Goal: Use online tool/utility: Utilize a website feature to perform a specific function

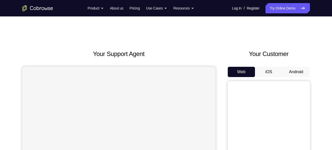
click at [293, 71] on button "Android" at bounding box center [297, 72] width 28 height 10
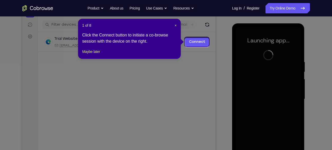
scroll to position [61, 0]
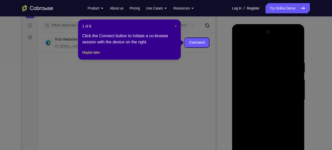
click at [175, 24] on button "×" at bounding box center [176, 26] width 2 height 5
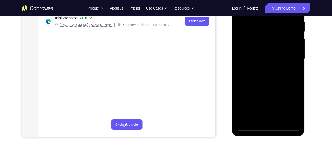
scroll to position [104, 0]
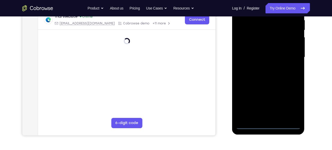
click at [268, 124] on div at bounding box center [268, 57] width 65 height 144
click at [292, 99] on div at bounding box center [268, 57] width 65 height 144
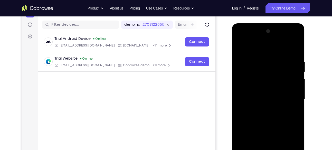
scroll to position [61, 0]
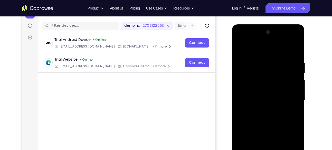
click at [295, 40] on div at bounding box center [268, 100] width 65 height 144
click at [281, 46] on div at bounding box center [268, 100] width 65 height 144
click at [270, 39] on div at bounding box center [268, 100] width 65 height 144
click at [261, 91] on div at bounding box center [268, 100] width 65 height 144
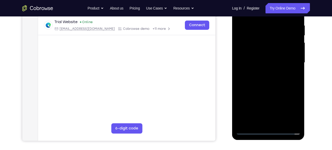
scroll to position [98, 0]
click at [280, 98] on div at bounding box center [268, 63] width 65 height 144
click at [293, 102] on div at bounding box center [268, 63] width 65 height 144
click at [283, 86] on div at bounding box center [268, 63] width 65 height 144
click at [306, 79] on div at bounding box center [269, 62] width 82 height 158
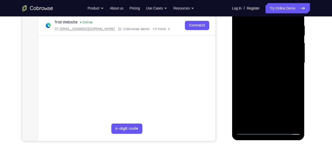
click at [304, 78] on div at bounding box center [268, 63] width 73 height 153
click at [302, 77] on div at bounding box center [268, 63] width 73 height 153
click at [301, 76] on div at bounding box center [268, 63] width 65 height 144
click at [280, 104] on div at bounding box center [268, 63] width 65 height 144
click at [289, 105] on div at bounding box center [268, 63] width 65 height 144
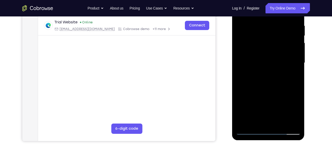
click at [297, 98] on div at bounding box center [268, 63] width 65 height 144
click at [284, 74] on div at bounding box center [268, 63] width 65 height 144
drag, startPoint x: 284, startPoint y: 74, endPoint x: 296, endPoint y: 76, distance: 12.0
click at [296, 76] on div at bounding box center [268, 63] width 65 height 144
click at [299, 77] on div at bounding box center [268, 63] width 65 height 144
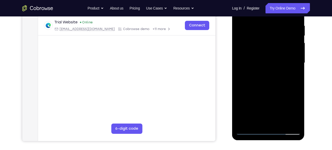
click at [299, 77] on div at bounding box center [268, 63] width 65 height 144
click at [291, 78] on div at bounding box center [268, 63] width 65 height 144
click at [303, 85] on div at bounding box center [268, 63] width 73 height 153
click at [301, 84] on div at bounding box center [268, 63] width 73 height 153
click at [299, 83] on div at bounding box center [268, 63] width 65 height 144
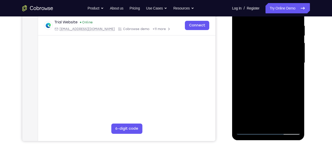
drag, startPoint x: 284, startPoint y: 102, endPoint x: 290, endPoint y: 54, distance: 48.2
click at [290, 54] on div at bounding box center [268, 63] width 65 height 144
drag, startPoint x: 280, startPoint y: 95, endPoint x: 293, endPoint y: 45, distance: 51.4
click at [293, 45] on div at bounding box center [268, 63] width 65 height 144
click at [286, 82] on div at bounding box center [268, 63] width 65 height 144
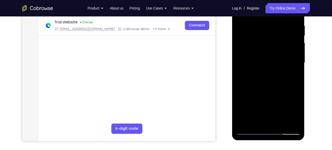
click at [297, 81] on div at bounding box center [268, 63] width 65 height 144
drag, startPoint x: 285, startPoint y: 111, endPoint x: 278, endPoint y: 74, distance: 37.7
drag, startPoint x: 278, startPoint y: 74, endPoint x: 281, endPoint y: 80, distance: 6.9
click at [281, 80] on div at bounding box center [268, 63] width 65 height 144
drag, startPoint x: 285, startPoint y: 105, endPoint x: 267, endPoint y: 70, distance: 39.3
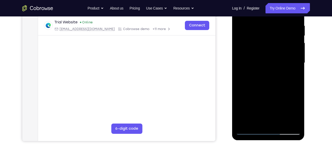
click at [267, 70] on div at bounding box center [268, 63] width 65 height 144
drag, startPoint x: 265, startPoint y: 69, endPoint x: 276, endPoint y: 125, distance: 57.3
click at [276, 125] on div at bounding box center [268, 63] width 65 height 144
click at [251, 129] on div at bounding box center [268, 63] width 65 height 144
click at [250, 130] on div at bounding box center [268, 63] width 65 height 144
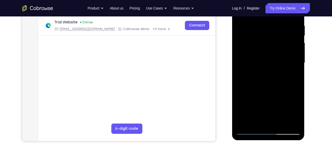
drag, startPoint x: 274, startPoint y: 56, endPoint x: 274, endPoint y: 80, distance: 23.4
click at [274, 80] on div at bounding box center [268, 63] width 65 height 144
click at [298, 68] on div at bounding box center [268, 63] width 65 height 144
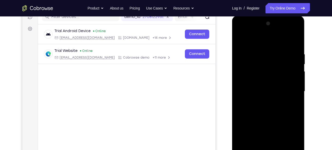
scroll to position [70, 0]
drag, startPoint x: 285, startPoint y: 75, endPoint x: 283, endPoint y: 56, distance: 18.9
click at [283, 56] on div at bounding box center [268, 91] width 65 height 144
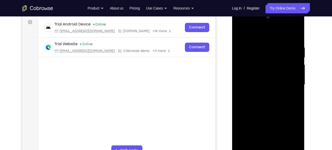
scroll to position [76, 0]
click at [281, 62] on div at bounding box center [268, 85] width 65 height 144
click at [301, 65] on div at bounding box center [268, 85] width 73 height 153
click at [300, 66] on div at bounding box center [268, 85] width 65 height 144
drag, startPoint x: 300, startPoint y: 66, endPoint x: 293, endPoint y: 38, distance: 28.6
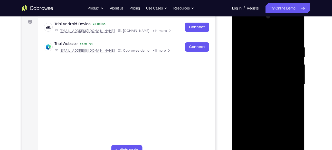
click at [293, 38] on div at bounding box center [268, 85] width 65 height 144
drag, startPoint x: 290, startPoint y: 72, endPoint x: 288, endPoint y: 53, distance: 19.9
click at [288, 53] on div at bounding box center [268, 85] width 65 height 144
drag, startPoint x: 287, startPoint y: 72, endPoint x: 290, endPoint y: 43, distance: 29.0
click at [290, 43] on div at bounding box center [268, 85] width 65 height 144
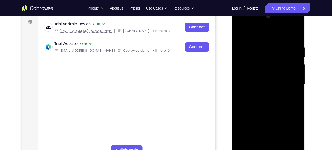
drag, startPoint x: 282, startPoint y: 88, endPoint x: 276, endPoint y: 49, distance: 39.0
click at [276, 49] on div at bounding box center [268, 85] width 65 height 144
drag, startPoint x: 279, startPoint y: 70, endPoint x: 274, endPoint y: 40, distance: 30.7
click at [274, 40] on div at bounding box center [268, 85] width 65 height 144
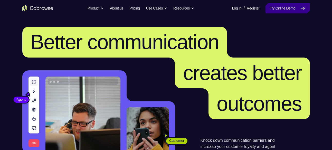
click at [292, 13] on link "Try Online Demo" at bounding box center [288, 8] width 44 height 10
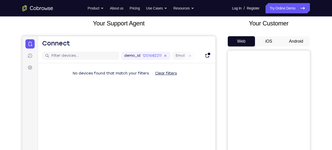
scroll to position [27, 0]
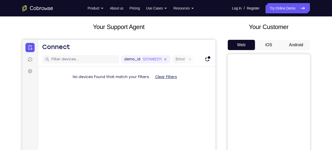
click at [296, 42] on button "Android" at bounding box center [297, 45] width 28 height 10
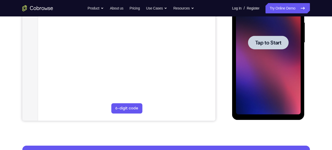
scroll to position [0, 0]
click at [277, 40] on span "Tap to Start" at bounding box center [269, 42] width 26 height 5
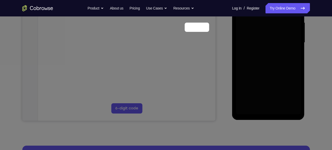
scroll to position [61, 0]
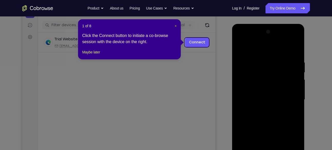
click at [176, 26] on span "×" at bounding box center [176, 26] width 2 height 4
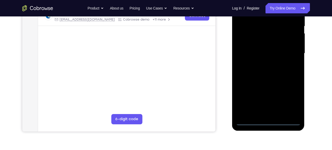
scroll to position [112, 0]
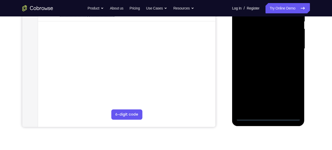
click at [267, 113] on div at bounding box center [268, 49] width 65 height 144
click at [268, 115] on div at bounding box center [268, 49] width 65 height 144
click at [293, 93] on div at bounding box center [268, 49] width 65 height 144
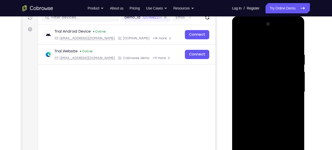
scroll to position [69, 0]
click at [296, 31] on div at bounding box center [268, 92] width 65 height 144
click at [287, 38] on div at bounding box center [268, 92] width 65 height 144
click at [277, 31] on div at bounding box center [268, 92] width 65 height 144
click at [249, 77] on div at bounding box center [268, 92] width 65 height 144
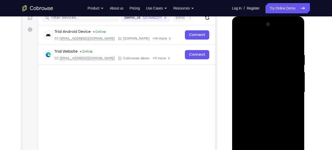
click at [279, 122] on div at bounding box center [268, 92] width 65 height 144
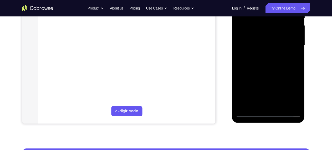
scroll to position [116, 0]
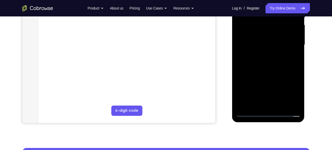
click at [284, 98] on div at bounding box center [268, 45] width 65 height 144
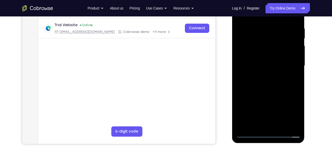
scroll to position [95, 0]
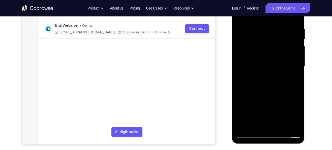
drag, startPoint x: 285, startPoint y: 80, endPoint x: 299, endPoint y: 52, distance: 30.9
click at [299, 52] on div at bounding box center [268, 66] width 65 height 144
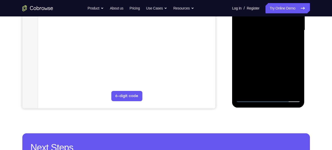
scroll to position [123, 0]
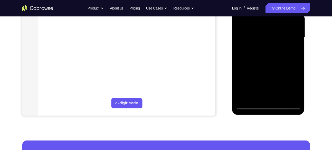
drag, startPoint x: 276, startPoint y: 91, endPoint x: 277, endPoint y: 70, distance: 20.3
click at [277, 70] on div at bounding box center [268, 38] width 65 height 144
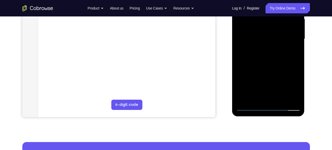
scroll to position [118, 0]
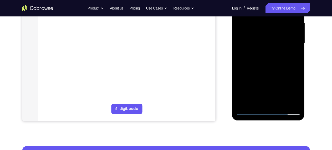
drag, startPoint x: 275, startPoint y: 80, endPoint x: 278, endPoint y: 53, distance: 27.0
click at [278, 53] on div at bounding box center [268, 43] width 65 height 144
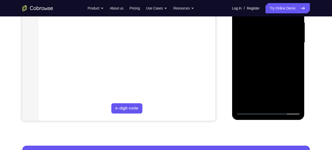
drag, startPoint x: 277, startPoint y: 92, endPoint x: 279, endPoint y: 68, distance: 24.0
click at [279, 68] on div at bounding box center [268, 43] width 65 height 144
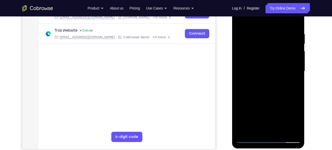
scroll to position [89, 0]
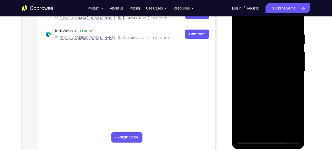
drag, startPoint x: 47, startPoint y: 102, endPoint x: 226, endPoint y: 30, distance: 193.3
click at [226, 30] on div "Your Support Agent Your Customer Web iOS Android" at bounding box center [166, 55] width 288 height 190
click at [249, 139] on div at bounding box center [268, 72] width 65 height 144
click at [287, 53] on div at bounding box center [268, 72] width 65 height 144
click at [301, 47] on div at bounding box center [268, 72] width 65 height 144
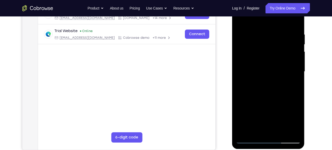
scroll to position [118, 0]
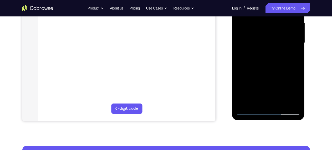
drag, startPoint x: 277, startPoint y: 35, endPoint x: 277, endPoint y: 57, distance: 22.1
click at [277, 57] on div at bounding box center [268, 43] width 65 height 144
drag, startPoint x: 275, startPoint y: 67, endPoint x: 279, endPoint y: 51, distance: 17.1
click at [279, 51] on div at bounding box center [268, 43] width 65 height 144
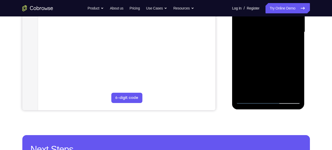
drag, startPoint x: 277, startPoint y: 63, endPoint x: 278, endPoint y: 59, distance: 3.9
click at [278, 59] on div at bounding box center [268, 32] width 65 height 144
drag, startPoint x: 294, startPoint y: 61, endPoint x: 295, endPoint y: 56, distance: 5.9
click at [295, 56] on div at bounding box center [268, 32] width 65 height 144
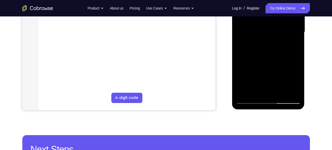
drag, startPoint x: 280, startPoint y: 75, endPoint x: 283, endPoint y: 54, distance: 21.3
click at [283, 54] on div at bounding box center [268, 32] width 65 height 144
drag, startPoint x: 280, startPoint y: 82, endPoint x: 285, endPoint y: 57, distance: 24.9
click at [285, 57] on div at bounding box center [268, 32] width 65 height 144
drag, startPoint x: 277, startPoint y: 80, endPoint x: 281, endPoint y: 50, distance: 30.9
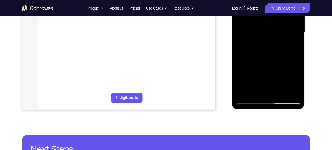
click at [281, 50] on div at bounding box center [268, 32] width 65 height 144
drag, startPoint x: 277, startPoint y: 65, endPoint x: 279, endPoint y: 49, distance: 15.8
click at [279, 49] on div at bounding box center [268, 32] width 65 height 144
drag, startPoint x: 274, startPoint y: 74, endPoint x: 281, endPoint y: 41, distance: 34.2
click at [281, 41] on div at bounding box center [268, 32] width 65 height 144
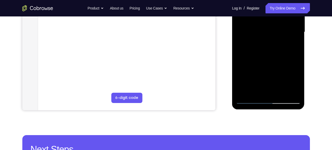
drag, startPoint x: 277, startPoint y: 57, endPoint x: 280, endPoint y: 46, distance: 11.7
click at [280, 46] on div at bounding box center [268, 32] width 65 height 144
drag, startPoint x: 269, startPoint y: 71, endPoint x: 275, endPoint y: 46, distance: 25.9
click at [275, 46] on div at bounding box center [268, 32] width 65 height 144
drag, startPoint x: 274, startPoint y: 70, endPoint x: 278, endPoint y: 52, distance: 17.7
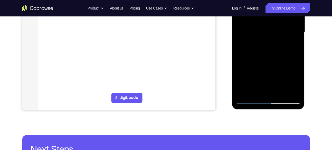
click at [278, 52] on div at bounding box center [268, 32] width 65 height 144
drag, startPoint x: 278, startPoint y: 52, endPoint x: 301, endPoint y: 25, distance: 36.1
click at [301, 25] on div at bounding box center [268, 32] width 73 height 153
drag, startPoint x: 275, startPoint y: 76, endPoint x: 286, endPoint y: 47, distance: 31.7
click at [286, 47] on div at bounding box center [268, 32] width 65 height 144
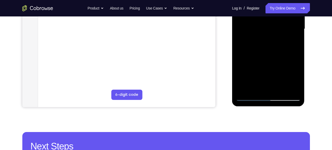
scroll to position [132, 0]
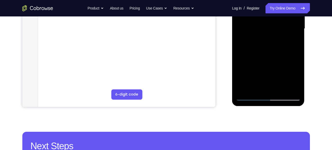
drag, startPoint x: 278, startPoint y: 68, endPoint x: 283, endPoint y: 57, distance: 12.4
click at [283, 57] on div at bounding box center [268, 29] width 65 height 144
drag, startPoint x: 273, startPoint y: 78, endPoint x: 282, endPoint y: 49, distance: 29.8
click at [282, 49] on div at bounding box center [268, 29] width 65 height 144
drag, startPoint x: 278, startPoint y: 74, endPoint x: 284, endPoint y: 57, distance: 18.2
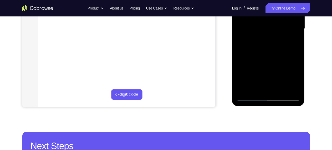
click at [284, 57] on div at bounding box center [268, 29] width 65 height 144
click at [278, 62] on div at bounding box center [268, 29] width 65 height 144
click at [269, 26] on div at bounding box center [268, 29] width 65 height 144
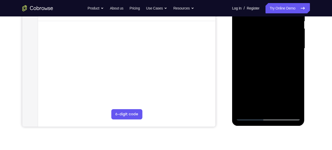
scroll to position [112, 0]
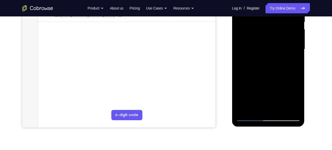
click at [291, 60] on div at bounding box center [268, 49] width 65 height 144
drag, startPoint x: 272, startPoint y: 78, endPoint x: 285, endPoint y: 30, distance: 49.2
click at [285, 30] on div at bounding box center [268, 49] width 65 height 144
drag, startPoint x: 273, startPoint y: 59, endPoint x: 290, endPoint y: 22, distance: 41.0
click at [290, 22] on div at bounding box center [268, 49] width 65 height 144
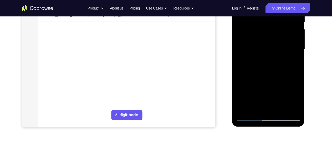
drag, startPoint x: 273, startPoint y: 59, endPoint x: 287, endPoint y: 23, distance: 37.9
click at [287, 23] on div at bounding box center [268, 49] width 65 height 144
drag, startPoint x: 271, startPoint y: 57, endPoint x: 281, endPoint y: 24, distance: 35.0
click at [281, 24] on div at bounding box center [268, 49] width 65 height 144
drag, startPoint x: 266, startPoint y: 62, endPoint x: 278, endPoint y: 32, distance: 32.8
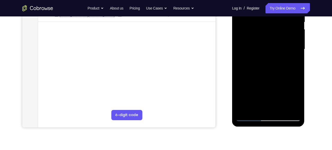
click at [278, 32] on div at bounding box center [268, 49] width 65 height 144
drag, startPoint x: 271, startPoint y: 65, endPoint x: 274, endPoint y: 52, distance: 12.6
click at [274, 52] on div at bounding box center [268, 49] width 65 height 144
drag, startPoint x: 274, startPoint y: 52, endPoint x: 284, endPoint y: 26, distance: 28.5
click at [284, 26] on div at bounding box center [268, 49] width 65 height 144
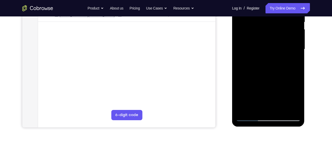
drag, startPoint x: 270, startPoint y: 64, endPoint x: 281, endPoint y: 41, distance: 25.9
click at [281, 41] on div at bounding box center [268, 49] width 65 height 144
drag, startPoint x: 265, startPoint y: 71, endPoint x: 292, endPoint y: 14, distance: 63.3
click at [292, 14] on div at bounding box center [268, 49] width 65 height 144
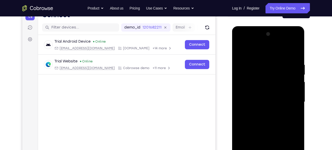
scroll to position [56, 0]
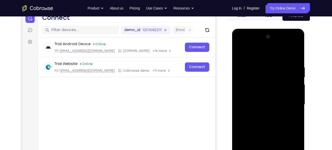
drag, startPoint x: 263, startPoint y: 93, endPoint x: 261, endPoint y: 97, distance: 4.3
click at [261, 97] on div at bounding box center [268, 105] width 65 height 144
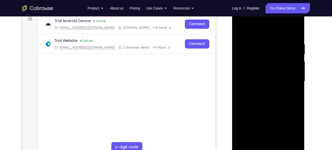
scroll to position [82, 0]
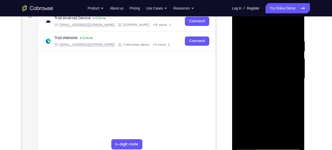
drag, startPoint x: 276, startPoint y: 44, endPoint x: 262, endPoint y: 97, distance: 53.8
click at [262, 97] on div at bounding box center [268, 79] width 65 height 144
drag, startPoint x: 268, startPoint y: 70, endPoint x: 296, endPoint y: 54, distance: 32.2
click at [296, 54] on div at bounding box center [268, 79] width 65 height 144
drag, startPoint x: 279, startPoint y: 48, endPoint x: 275, endPoint y: 73, distance: 24.8
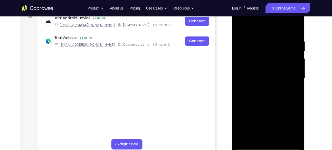
click at [275, 73] on div at bounding box center [268, 79] width 65 height 144
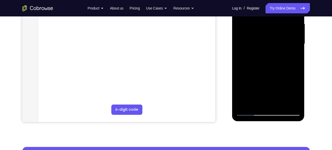
scroll to position [119, 0]
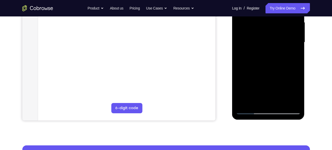
drag, startPoint x: 276, startPoint y: 37, endPoint x: 282, endPoint y: 70, distance: 33.9
click at [282, 70] on div at bounding box center [268, 42] width 65 height 144
drag, startPoint x: 280, startPoint y: 54, endPoint x: 289, endPoint y: 73, distance: 20.5
click at [289, 73] on div at bounding box center [268, 42] width 65 height 144
drag, startPoint x: 279, startPoint y: 58, endPoint x: 282, endPoint y: 72, distance: 14.3
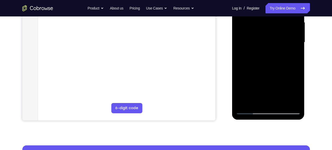
click at [282, 72] on div at bounding box center [268, 42] width 65 height 144
drag, startPoint x: 266, startPoint y: 40, endPoint x: 294, endPoint y: 53, distance: 31.3
click at [294, 53] on div at bounding box center [268, 42] width 65 height 144
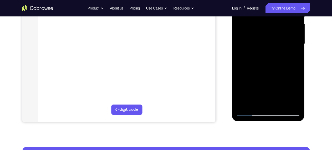
drag, startPoint x: 273, startPoint y: 36, endPoint x: 271, endPoint y: 69, distance: 32.9
click at [271, 69] on div at bounding box center [268, 44] width 65 height 144
drag, startPoint x: 287, startPoint y: 29, endPoint x: 287, endPoint y: 46, distance: 16.2
click at [287, 46] on div at bounding box center [268, 44] width 65 height 144
drag, startPoint x: 277, startPoint y: 43, endPoint x: 270, endPoint y: 92, distance: 49.8
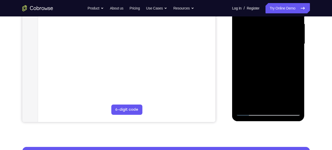
click at [270, 92] on div at bounding box center [268, 44] width 65 height 144
click at [271, 46] on div at bounding box center [268, 44] width 65 height 144
click at [253, 56] on div at bounding box center [268, 44] width 65 height 144
click at [252, 59] on div at bounding box center [268, 44] width 65 height 144
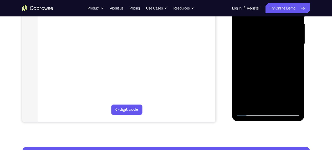
click at [252, 59] on div at bounding box center [268, 44] width 65 height 144
click at [252, 58] on div at bounding box center [268, 44] width 65 height 144
click at [263, 46] on div at bounding box center [268, 44] width 65 height 144
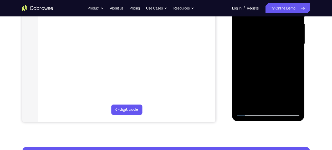
click at [269, 42] on div at bounding box center [268, 44] width 65 height 144
click at [250, 59] on div at bounding box center [268, 44] width 65 height 144
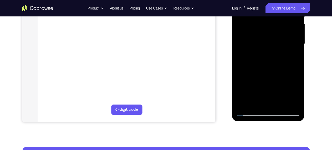
click at [252, 59] on div at bounding box center [268, 44] width 65 height 144
click at [253, 57] on div at bounding box center [268, 44] width 65 height 144
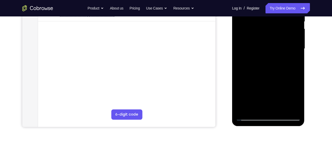
scroll to position [112, 0]
click at [269, 31] on div at bounding box center [268, 49] width 65 height 144
drag, startPoint x: 265, startPoint y: 61, endPoint x: 257, endPoint y: 63, distance: 8.5
click at [257, 63] on div at bounding box center [268, 49] width 65 height 144
click at [257, 65] on div at bounding box center [268, 49] width 65 height 144
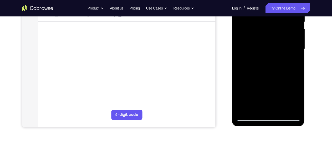
click at [257, 65] on div at bounding box center [268, 49] width 65 height 144
click at [257, 64] on div at bounding box center [268, 49] width 65 height 144
click at [258, 64] on div at bounding box center [268, 49] width 65 height 144
click at [260, 61] on div at bounding box center [268, 49] width 65 height 144
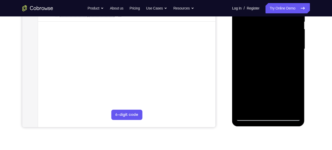
click at [260, 63] on div at bounding box center [268, 49] width 65 height 144
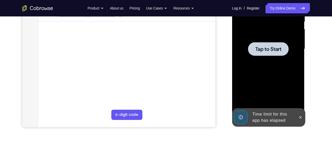
click at [266, 54] on div at bounding box center [268, 49] width 41 height 14
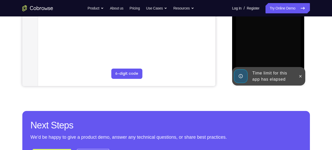
scroll to position [153, 0]
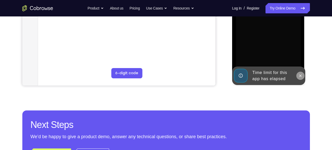
click at [301, 78] on icon at bounding box center [301, 76] width 4 height 4
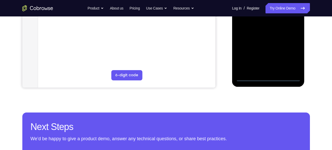
scroll to position [152, 0]
click at [268, 77] on div at bounding box center [268, 9] width 65 height 144
click at [287, 52] on div at bounding box center [268, 9] width 65 height 144
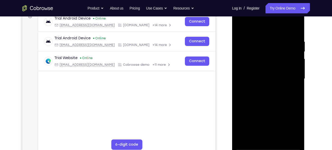
scroll to position [69, 0]
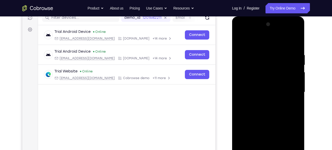
click at [297, 32] on div at bounding box center [268, 92] width 65 height 144
click at [276, 40] on div at bounding box center [268, 92] width 65 height 144
click at [275, 33] on div at bounding box center [268, 92] width 65 height 144
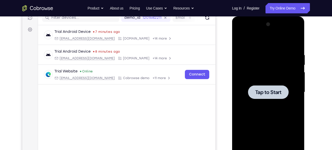
click at [269, 82] on div at bounding box center [268, 92] width 65 height 144
